Goal: Task Accomplishment & Management: Manage account settings

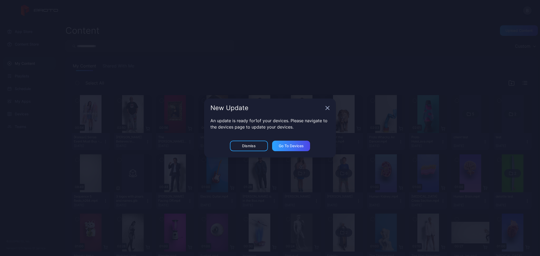
click at [323, 110] on div "New Update" at bounding box center [270, 108] width 132 height 19
click at [328, 109] on icon "button" at bounding box center [327, 108] width 3 height 3
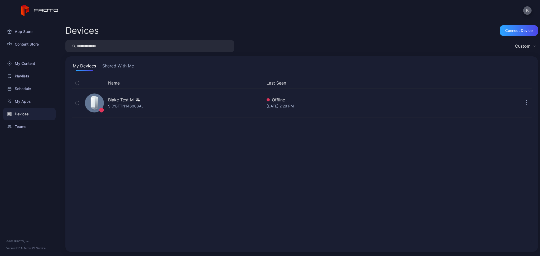
click at [527, 9] on button "B" at bounding box center [527, 10] width 8 height 8
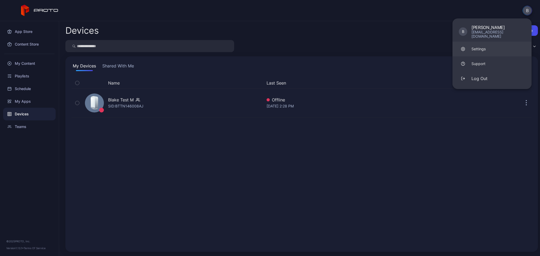
click at [491, 47] on link "Settings" at bounding box center [492, 49] width 79 height 15
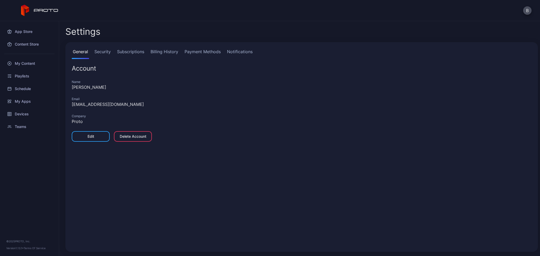
click at [246, 51] on link "Notifications" at bounding box center [240, 54] width 28 height 11
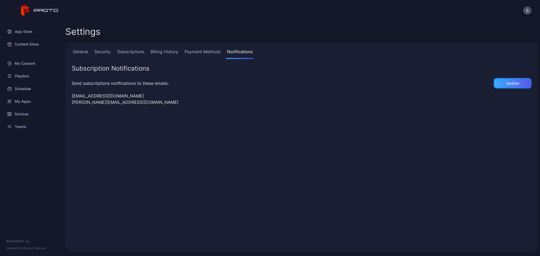
click at [494, 85] on div "Update" at bounding box center [513, 83] width 38 height 11
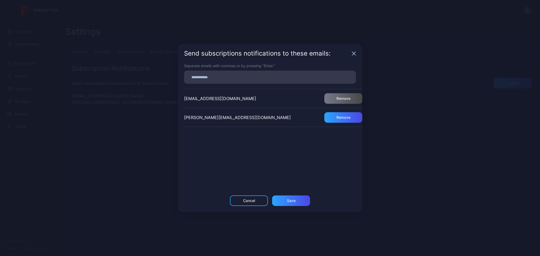
click at [353, 56] on div "Send subscriptions notifications to these emails:" at bounding box center [270, 53] width 185 height 19
click at [356, 54] on icon "button" at bounding box center [354, 53] width 4 height 4
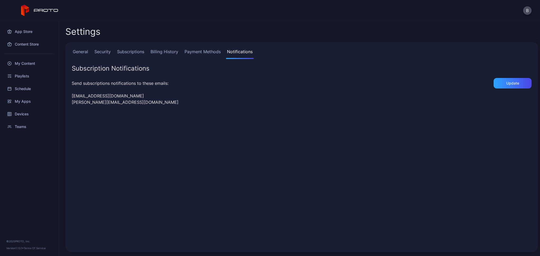
click at [152, 53] on link "Billing History" at bounding box center [165, 54] width 30 height 11
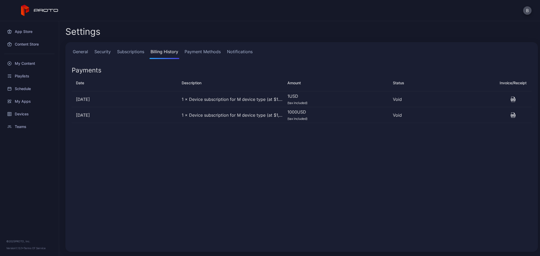
click at [193, 47] on div "General Security Subscriptions Billing History Payment Methods Notifications Pa…" at bounding box center [301, 147] width 473 height 210
click at [191, 53] on link "Payment Methods" at bounding box center [203, 54] width 38 height 11
